Goal: Task Accomplishment & Management: Use online tool/utility

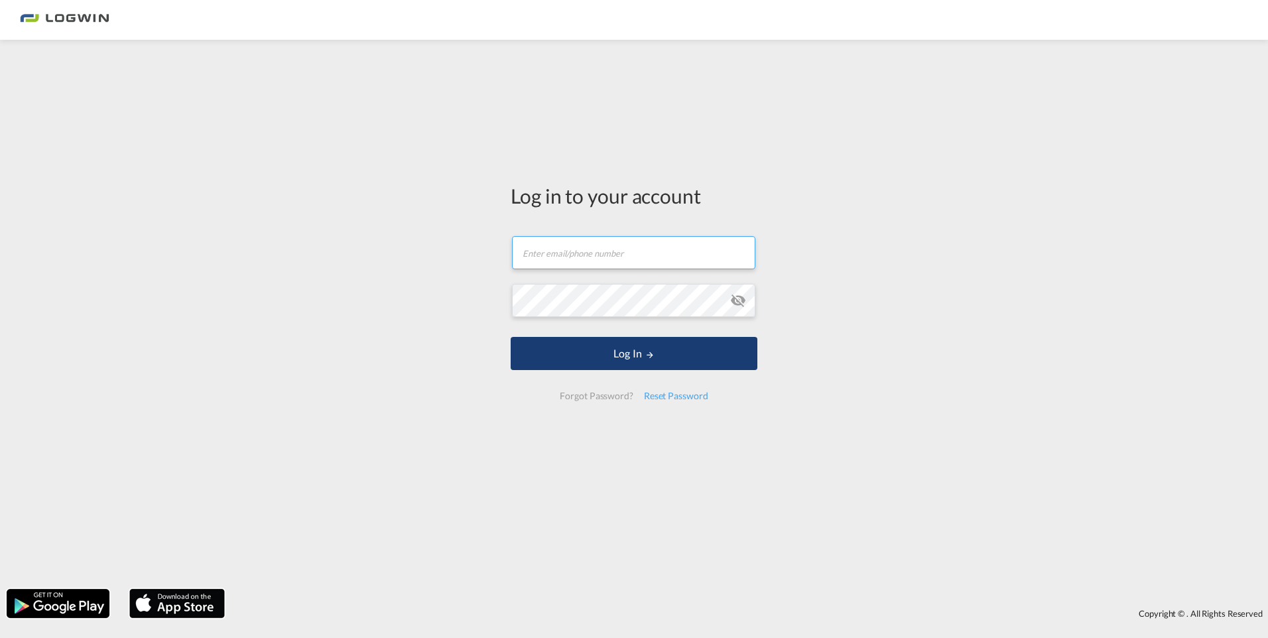
type input "[PERSON_NAME][EMAIL_ADDRESS][DOMAIN_NAME]"
click at [641, 349] on button "Log In" at bounding box center [634, 353] width 247 height 33
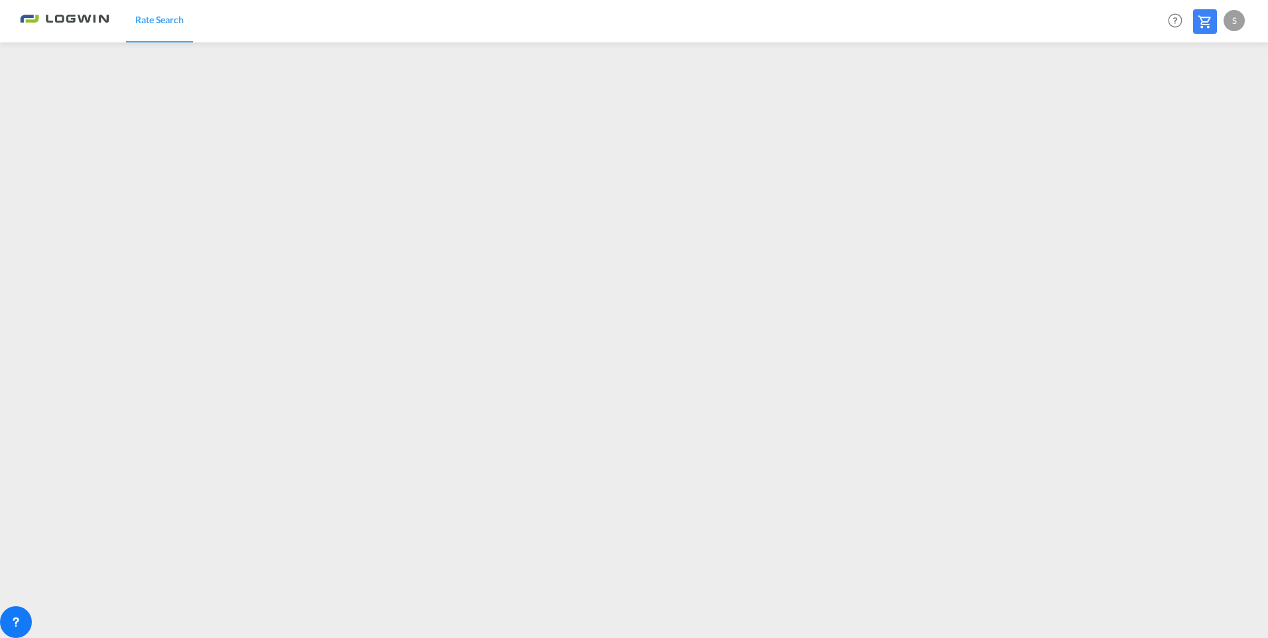
click at [1237, 19] on div "S" at bounding box center [1234, 20] width 21 height 21
click at [1205, 104] on button "Logout" at bounding box center [1219, 101] width 86 height 27
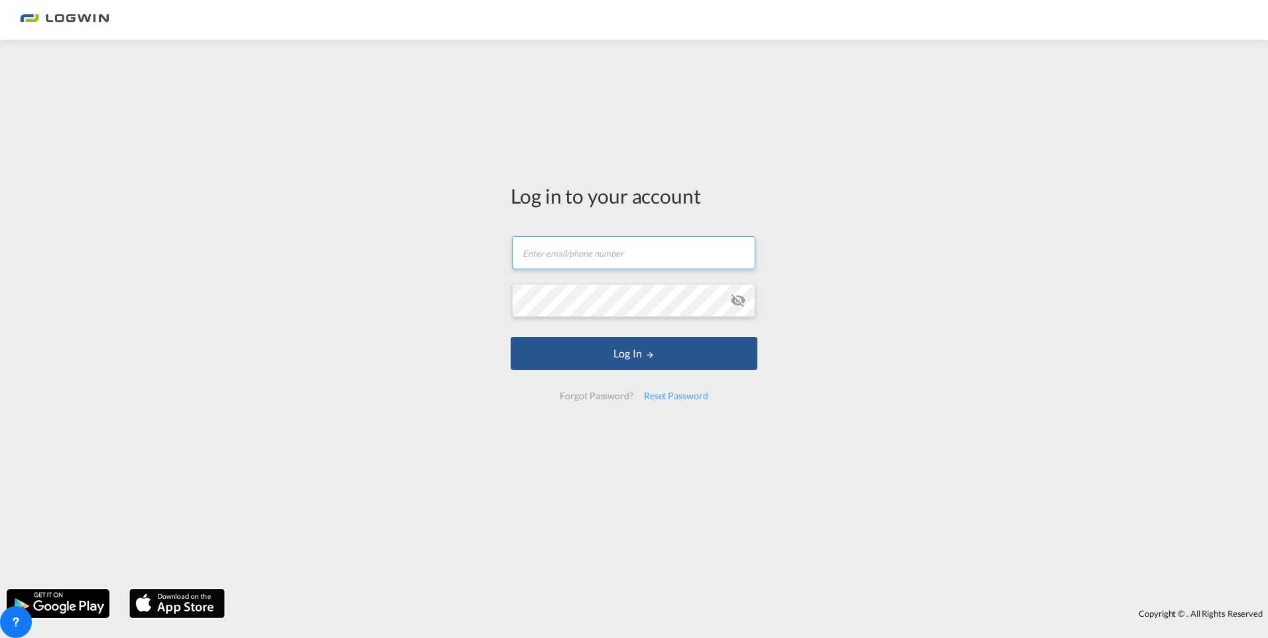
type input "[PERSON_NAME][EMAIL_ADDRESS][DOMAIN_NAME]"
